Goal: Task Accomplishment & Management: Manage account settings

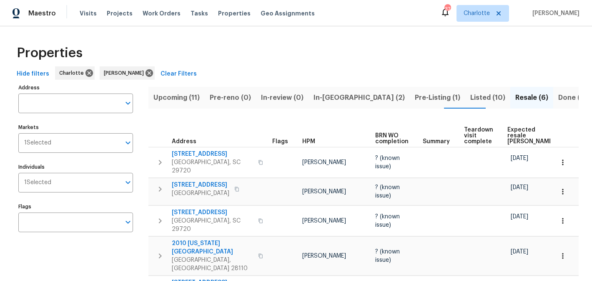
click at [168, 101] on span "Upcoming (11)" at bounding box center [176, 98] width 46 height 12
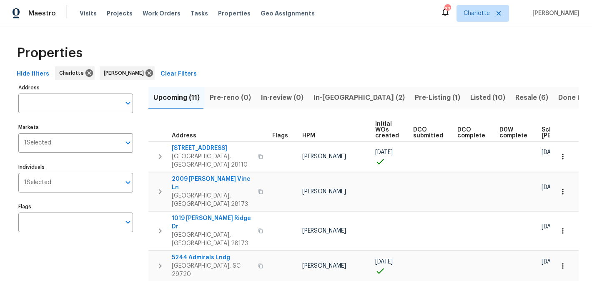
click at [327, 93] on span "In-reno (2)" at bounding box center [358, 98] width 91 height 12
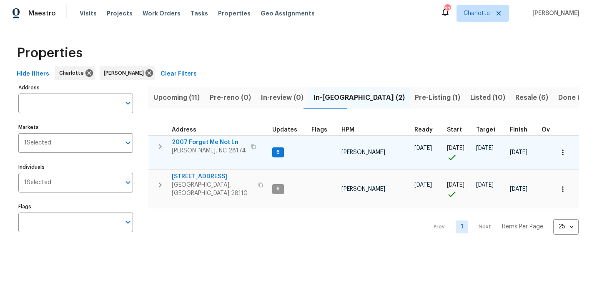
click at [202, 140] on span "2007 Forget Me Not Ln" at bounding box center [209, 142] width 74 height 8
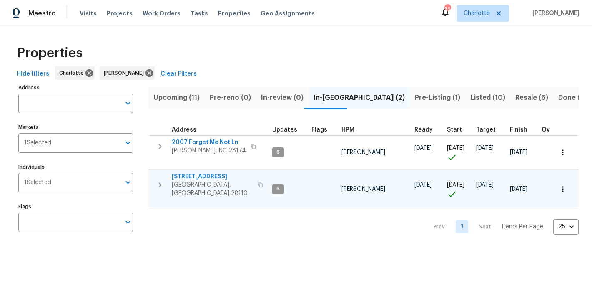
click at [193, 175] on span "2813 Faircroft Way" at bounding box center [212, 176] width 81 height 8
click at [415, 95] on span "Pre-Listing (1)" at bounding box center [437, 98] width 45 height 12
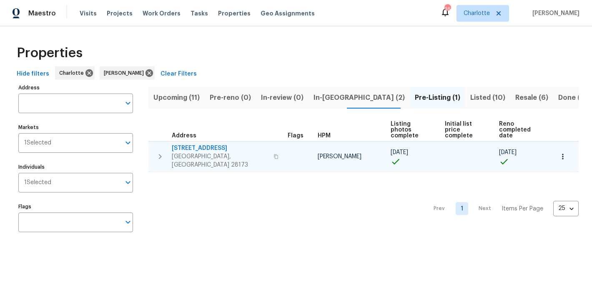
click at [189, 144] on span "431 Ranelagh Dr" at bounding box center [220, 148] width 97 height 8
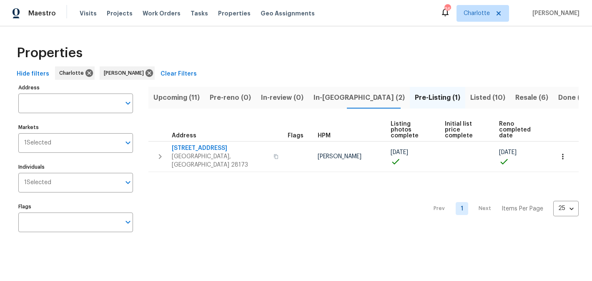
click at [515, 98] on span "Resale (6)" at bounding box center [531, 98] width 33 height 12
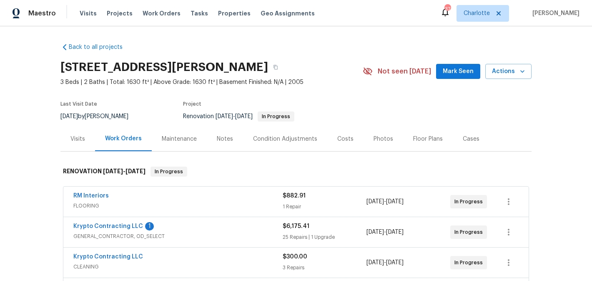
click at [471, 67] on span "Mark Seen" at bounding box center [458, 71] width 31 height 10
click at [95, 222] on span "Krypto Contracting LLC" at bounding box center [108, 226] width 70 height 8
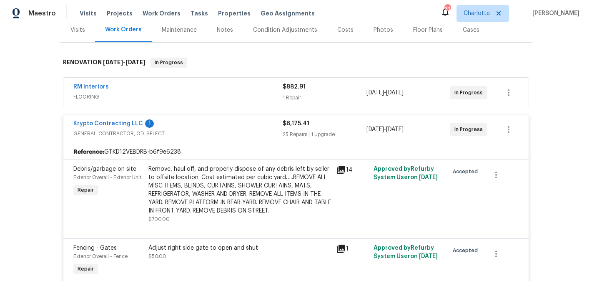
scroll to position [101, 0]
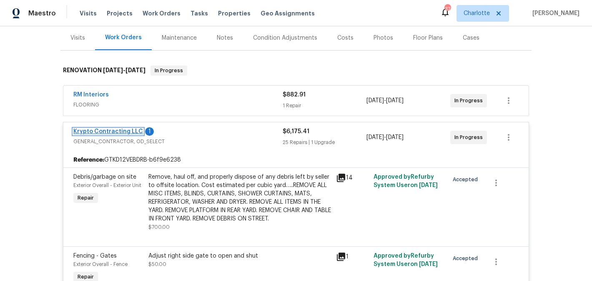
click at [120, 131] on link "Krypto Contracting LLC" at bounding box center [108, 131] width 70 height 6
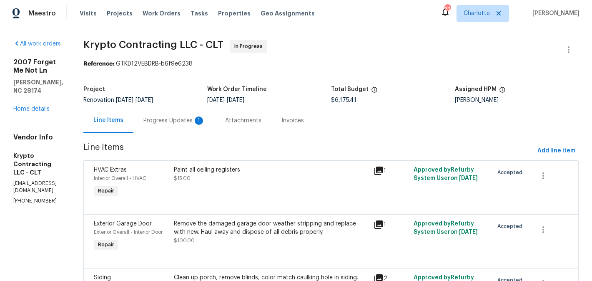
click at [200, 120] on div "Progress Updates 1" at bounding box center [174, 120] width 62 height 8
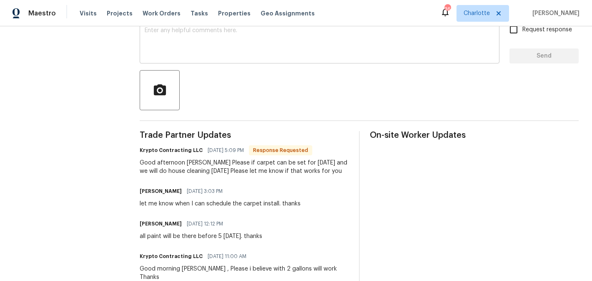
scroll to position [151, 0]
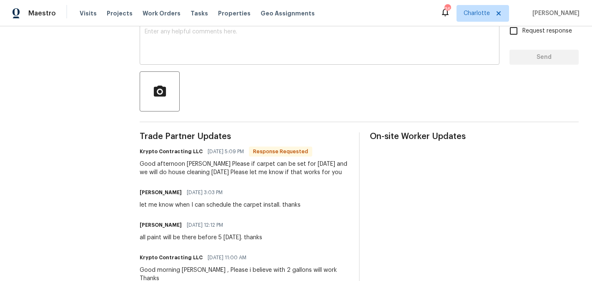
click at [233, 46] on textarea at bounding box center [320, 43] width 350 height 29
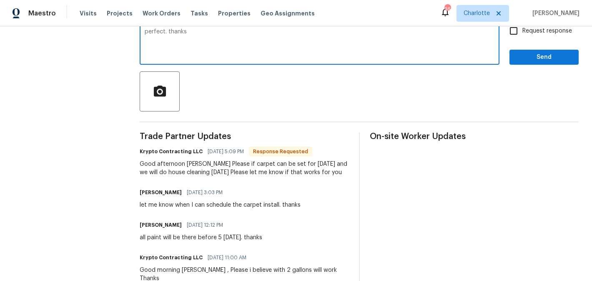
type textarea "perfect. thanks"
click at [513, 31] on input "Request response" at bounding box center [514, 31] width 18 height 18
checkbox input "true"
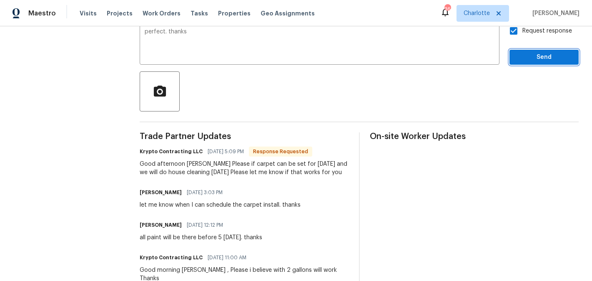
click at [536, 55] on span "Send" at bounding box center [544, 57] width 56 height 10
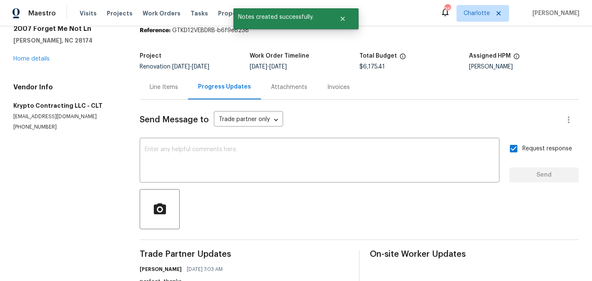
scroll to position [32, 0]
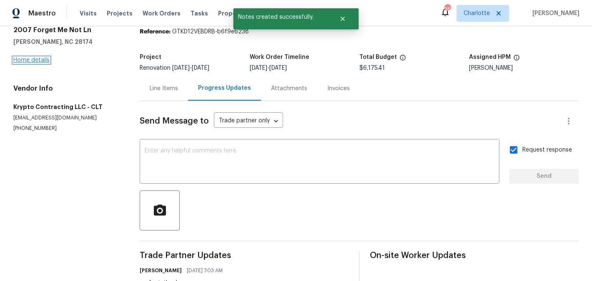
click at [26, 63] on link "Home details" at bounding box center [31, 60] width 36 height 6
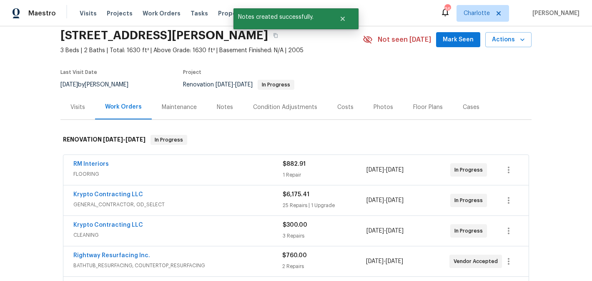
scroll to position [51, 0]
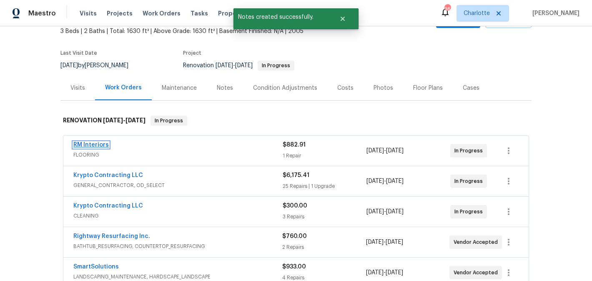
click at [94, 144] on link "RM Interiors" at bounding box center [90, 145] width 35 height 6
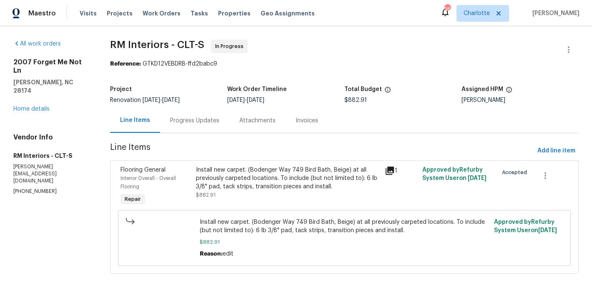
click at [210, 118] on div "Progress Updates" at bounding box center [194, 120] width 49 height 8
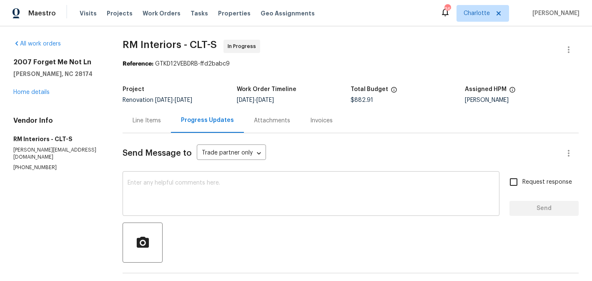
click at [277, 184] on textarea at bounding box center [311, 194] width 367 height 29
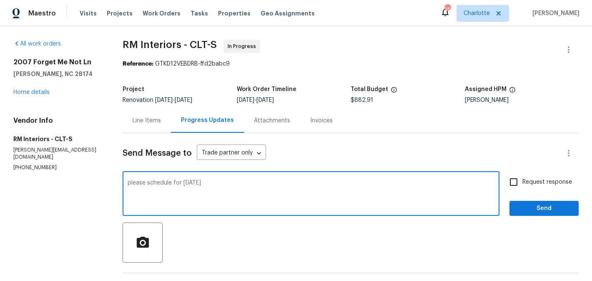
type textarea "please schedule for tuesday"
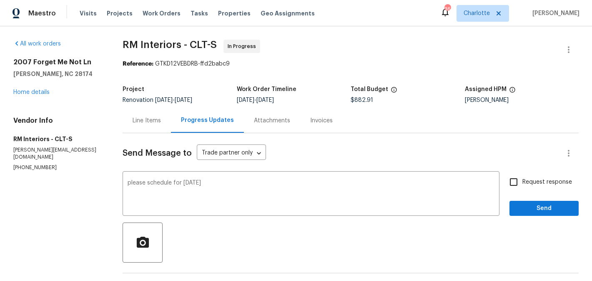
click at [545, 179] on span "Request response" at bounding box center [547, 182] width 50 height 9
click at [522, 179] on input "Request response" at bounding box center [514, 182] width 18 height 18
checkbox input "true"
click at [544, 205] on span "Send" at bounding box center [544, 208] width 56 height 10
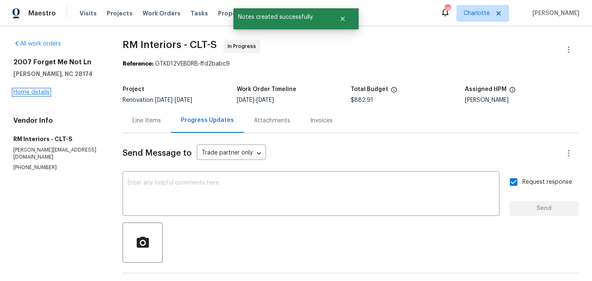
click at [35, 92] on link "Home details" at bounding box center [31, 92] width 36 height 6
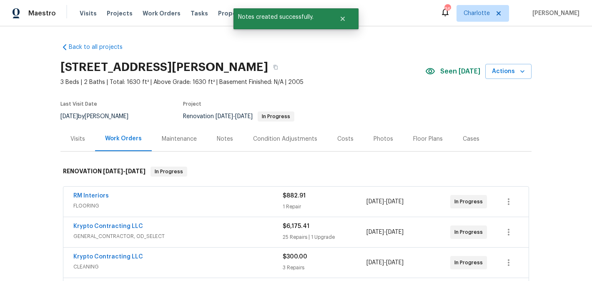
click at [223, 139] on div "Notes" at bounding box center [225, 139] width 16 height 8
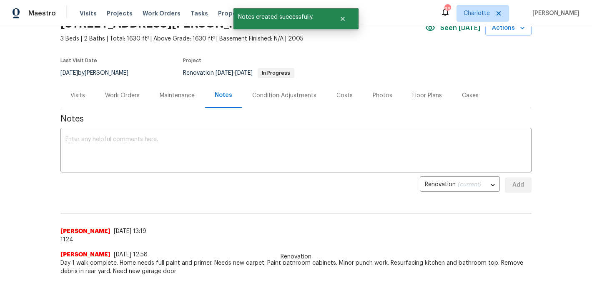
scroll to position [47, 0]
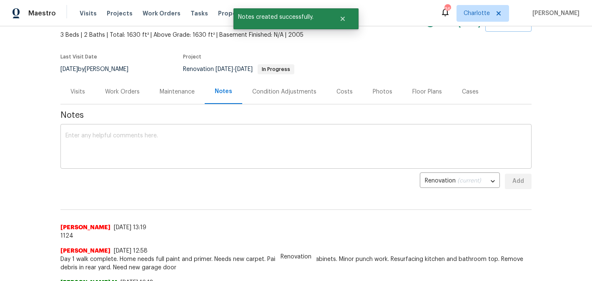
click at [146, 140] on textarea at bounding box center [295, 147] width 461 height 29
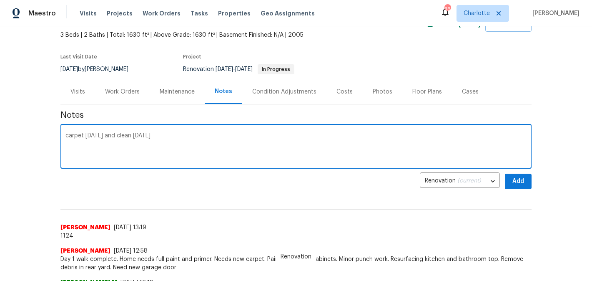
type textarea "carpet on tuesday and clean on wednesday"
click at [507, 183] on button "Add" at bounding box center [518, 180] width 27 height 15
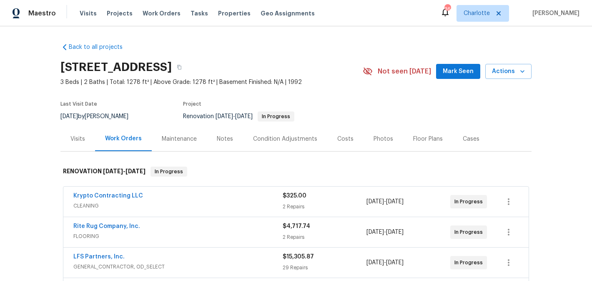
click at [461, 74] on span "Mark Seen" at bounding box center [458, 71] width 31 height 10
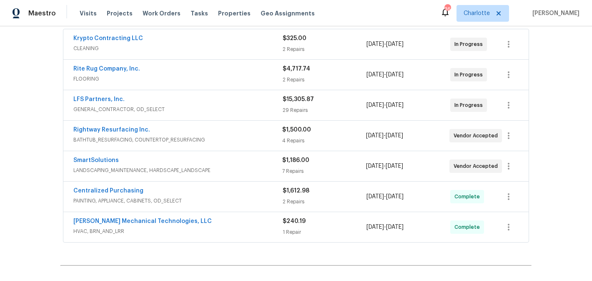
scroll to position [154, 0]
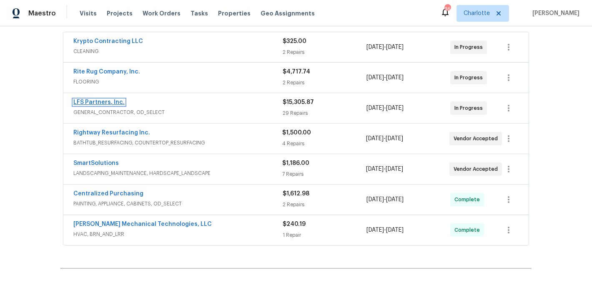
click at [90, 100] on link "LFS Partners, Inc." at bounding box center [98, 102] width 51 height 6
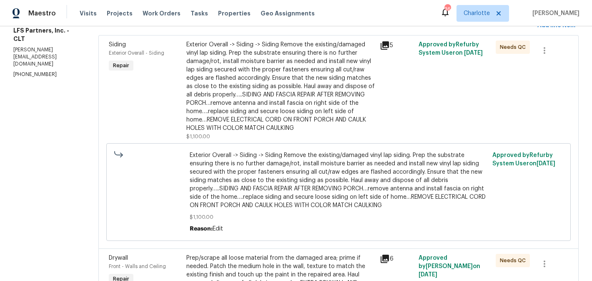
scroll to position [125, 0]
click at [330, 75] on div "Exterior Overall -> Siding -> Siding Remove the existing/damaged vinyl lap sidi…" at bounding box center [280, 86] width 188 height 92
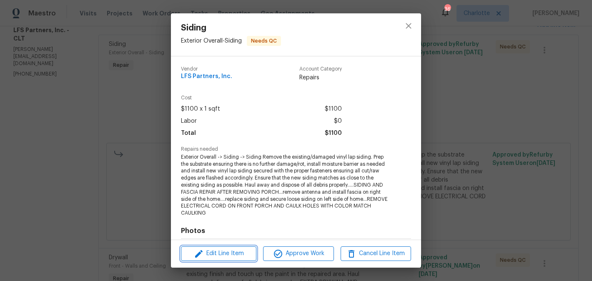
click at [226, 249] on span "Edit Line Item" at bounding box center [218, 253] width 70 height 10
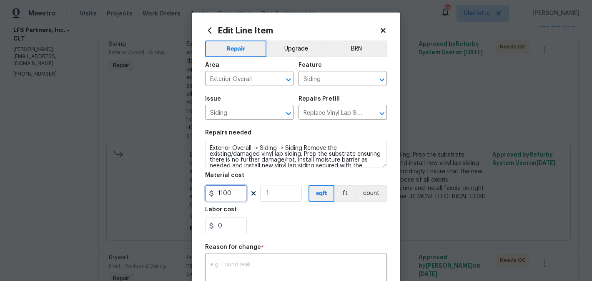
click at [232, 195] on input "1100" at bounding box center [226, 193] width 42 height 17
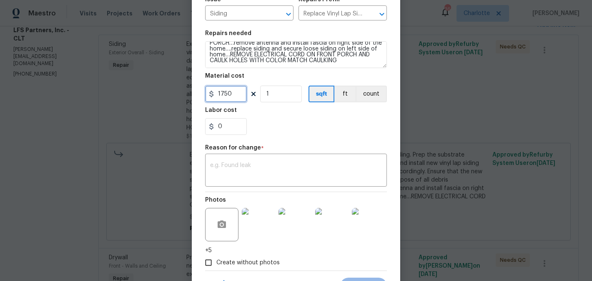
scroll to position [139, 0]
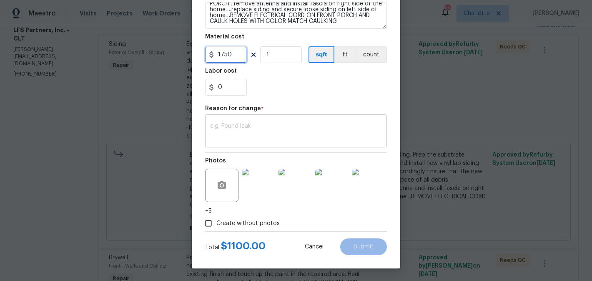
type input "1750"
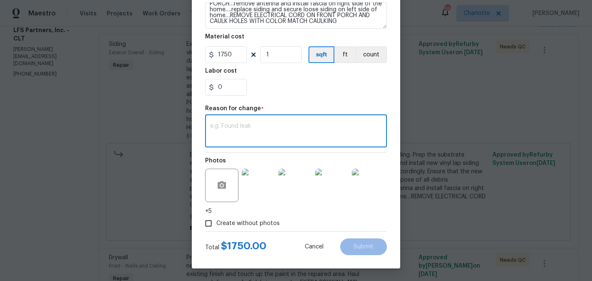
click at [272, 128] on textarea at bounding box center [296, 132] width 172 height 18
type textarea "edit"
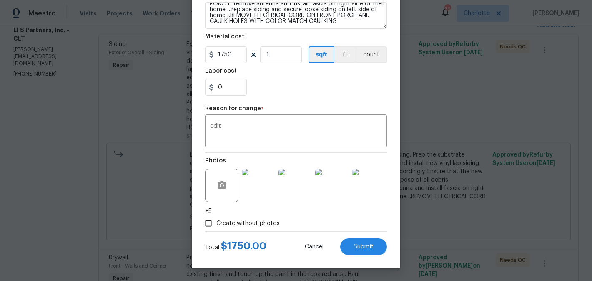
click at [295, 83] on div "0" at bounding box center [296, 87] width 182 height 17
click at [366, 247] on span "Submit" at bounding box center [363, 246] width 20 height 6
type input "1100"
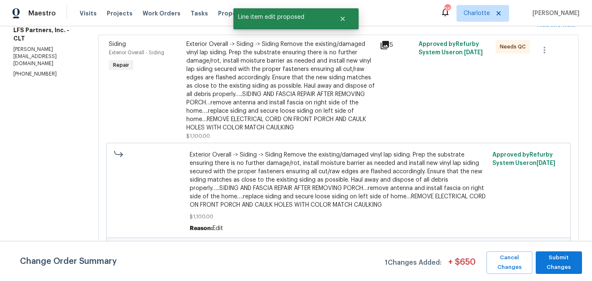
scroll to position [0, 0]
click at [564, 272] on button "Submit Changes" at bounding box center [559, 262] width 46 height 23
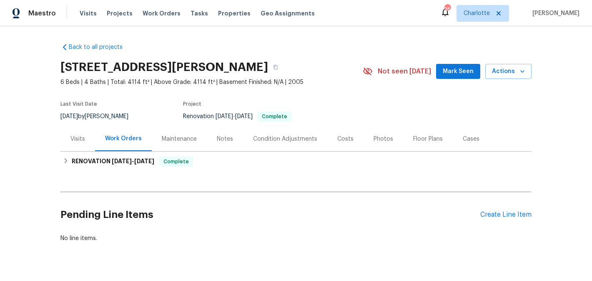
click at [457, 80] on div "[STREET_ADDRESS][PERSON_NAME] 6 Beds | 4 Baths | Total: 4114 ft² | Above Grade:…" at bounding box center [295, 71] width 471 height 30
click at [458, 69] on span "Mark Seen" at bounding box center [458, 71] width 31 height 10
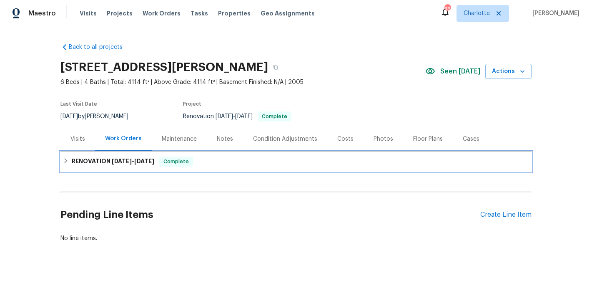
click at [142, 165] on h6 "RENOVATION [DATE] - [DATE]" at bounding box center [113, 161] width 83 height 10
